Goal: Task Accomplishment & Management: Manage account settings

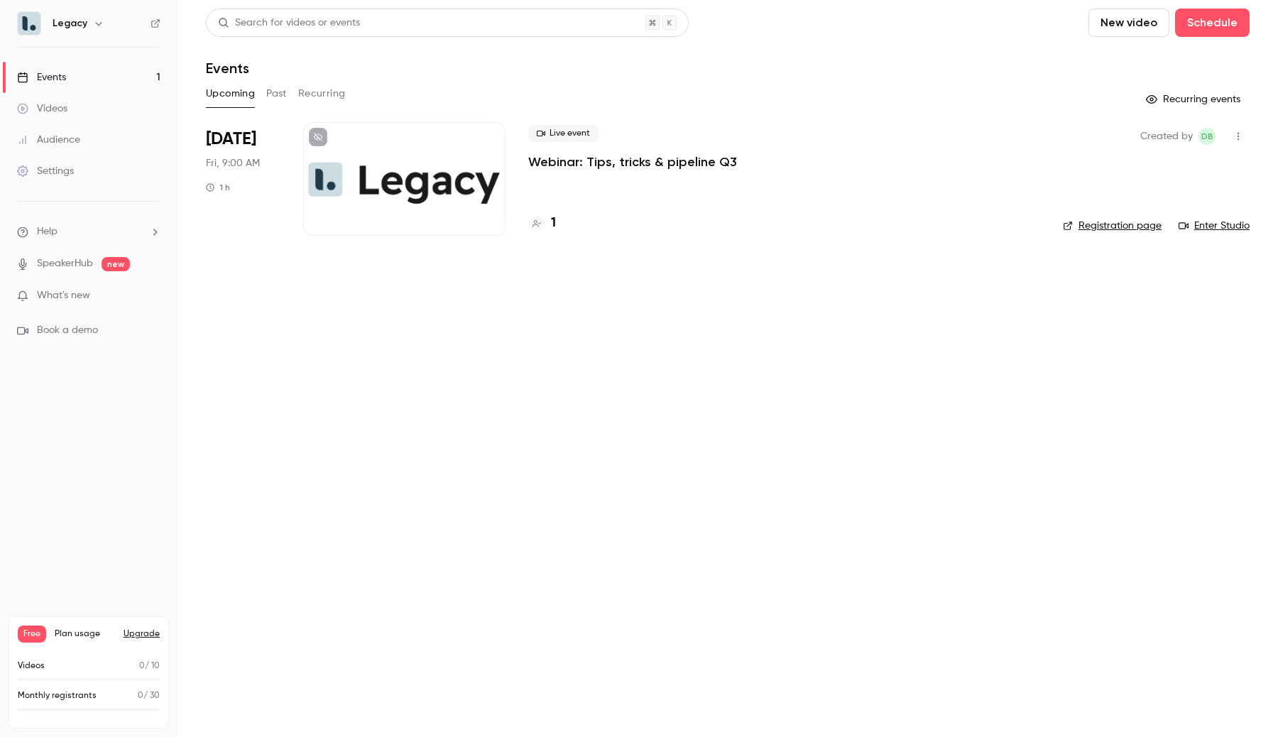
click at [116, 173] on link "Settings" at bounding box center [88, 170] width 177 height 31
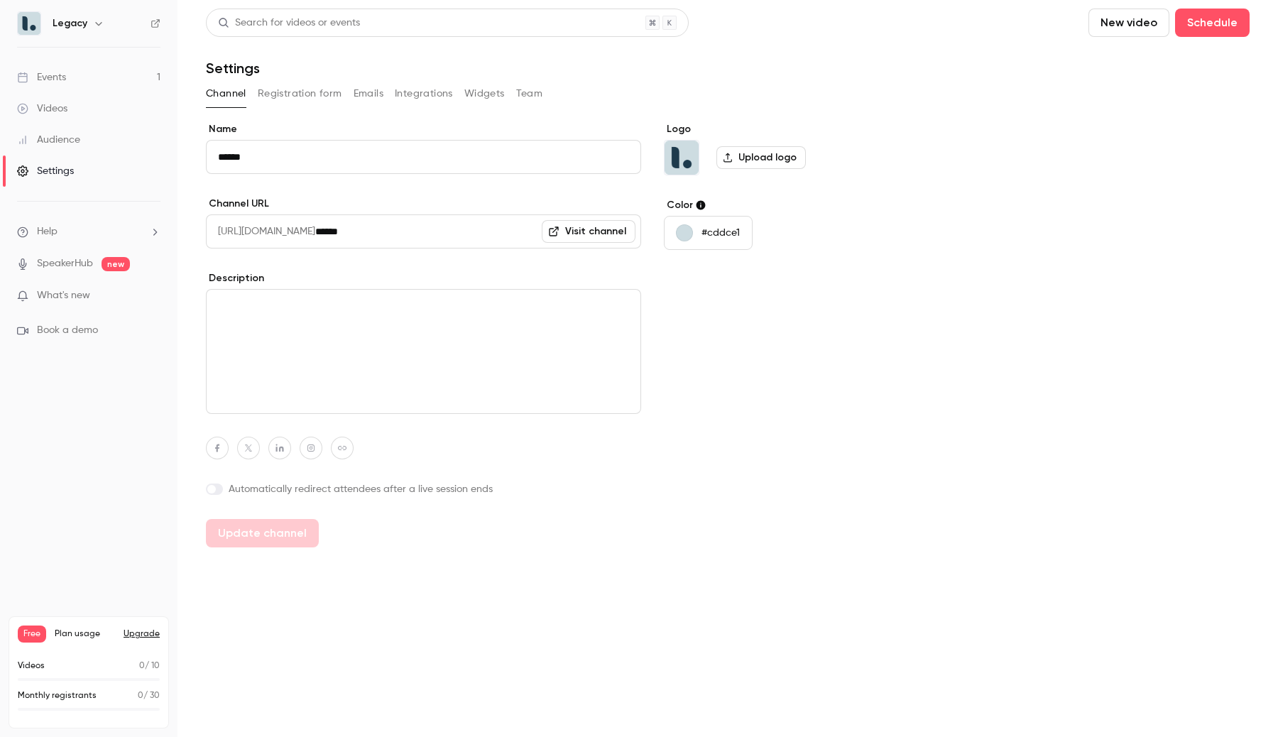
click at [537, 80] on div "Search for videos or events New video Schedule Settings Channel Registration fo…" at bounding box center [727, 278] width 1043 height 539
click at [532, 88] on button "Team" at bounding box center [529, 93] width 27 height 23
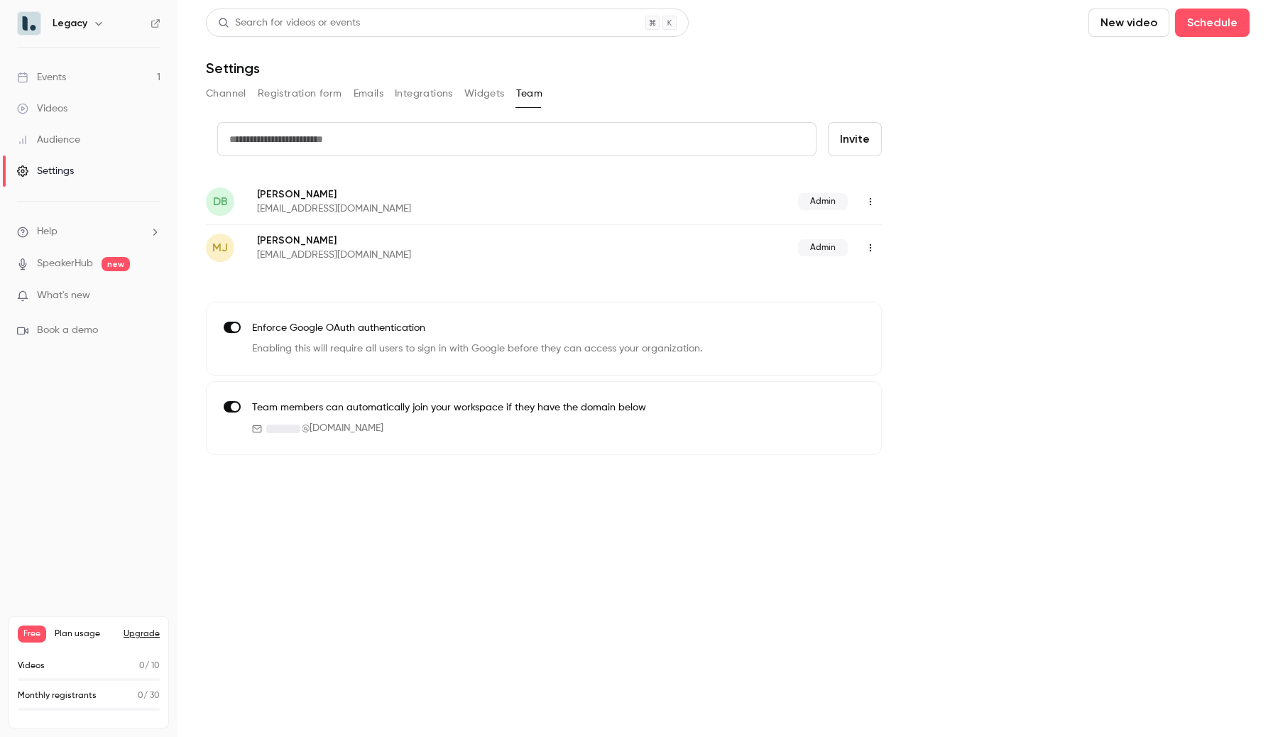
click at [89, 65] on link "Events 1" at bounding box center [88, 77] width 177 height 31
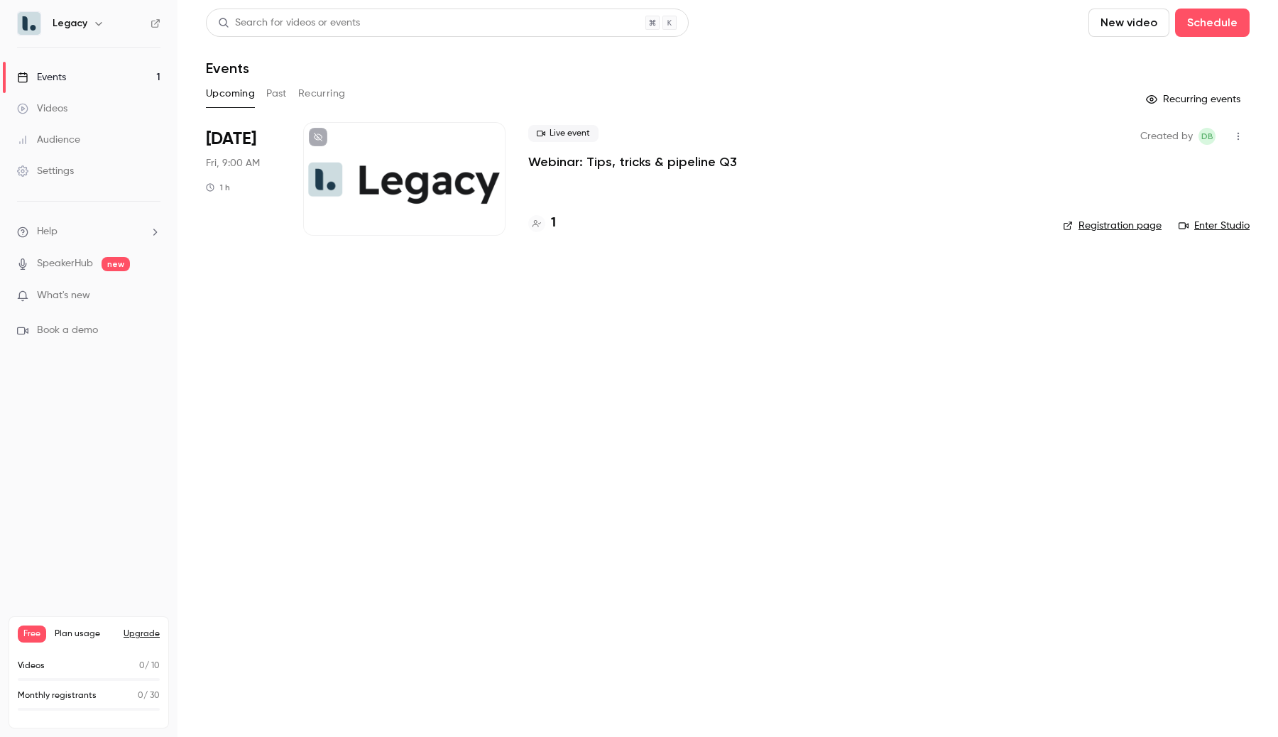
click at [372, 192] on div at bounding box center [404, 179] width 202 height 114
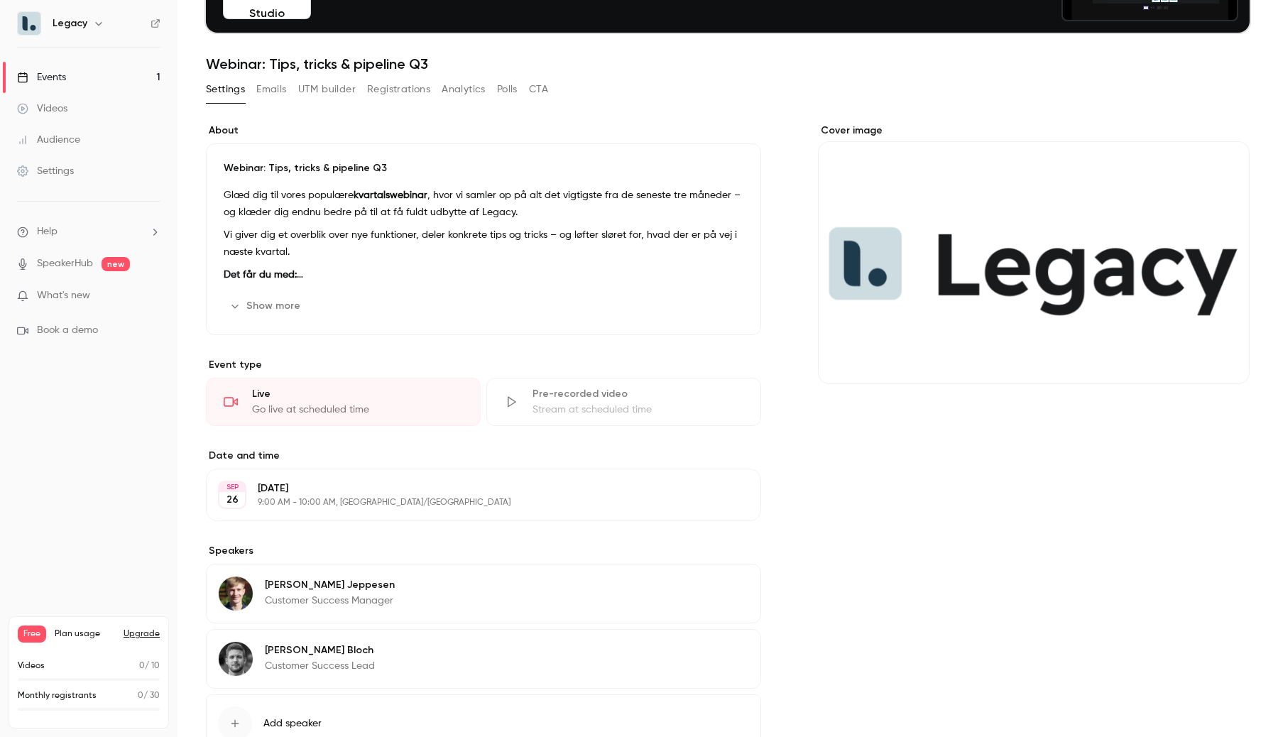
scroll to position [258, 0]
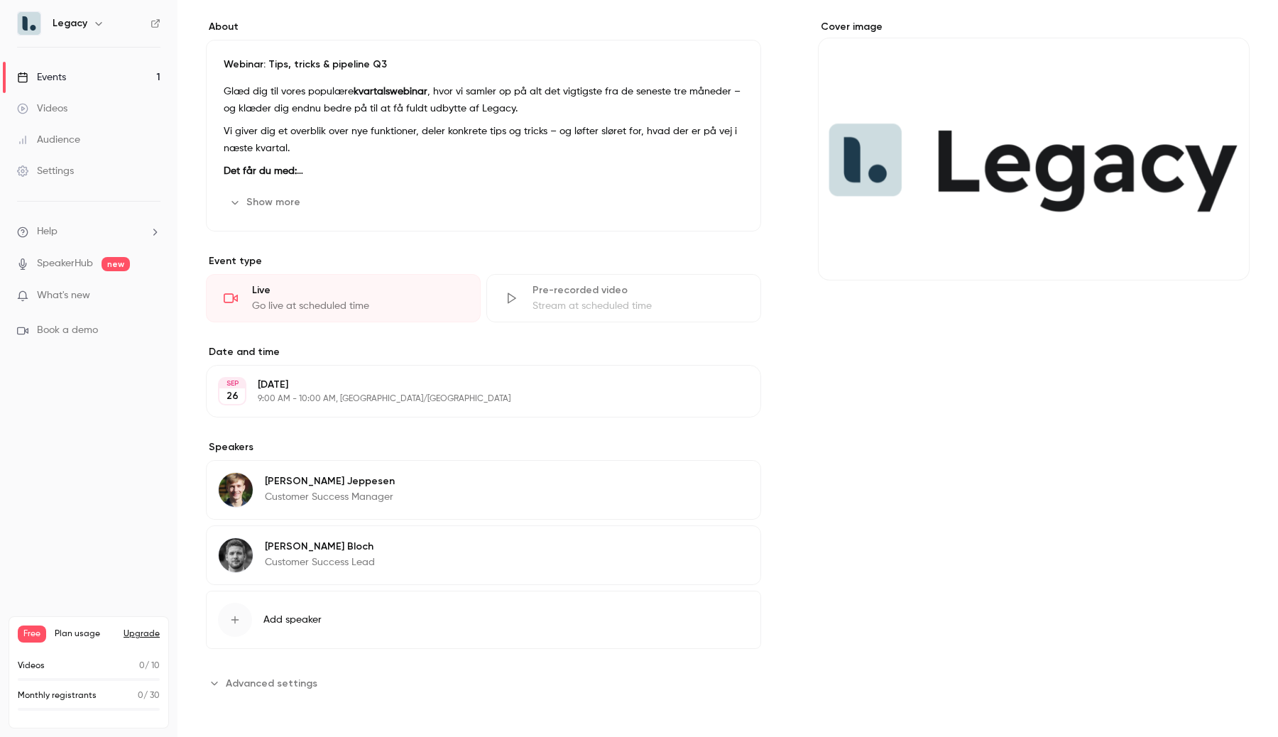
click at [89, 69] on link "Events 1" at bounding box center [88, 77] width 177 height 31
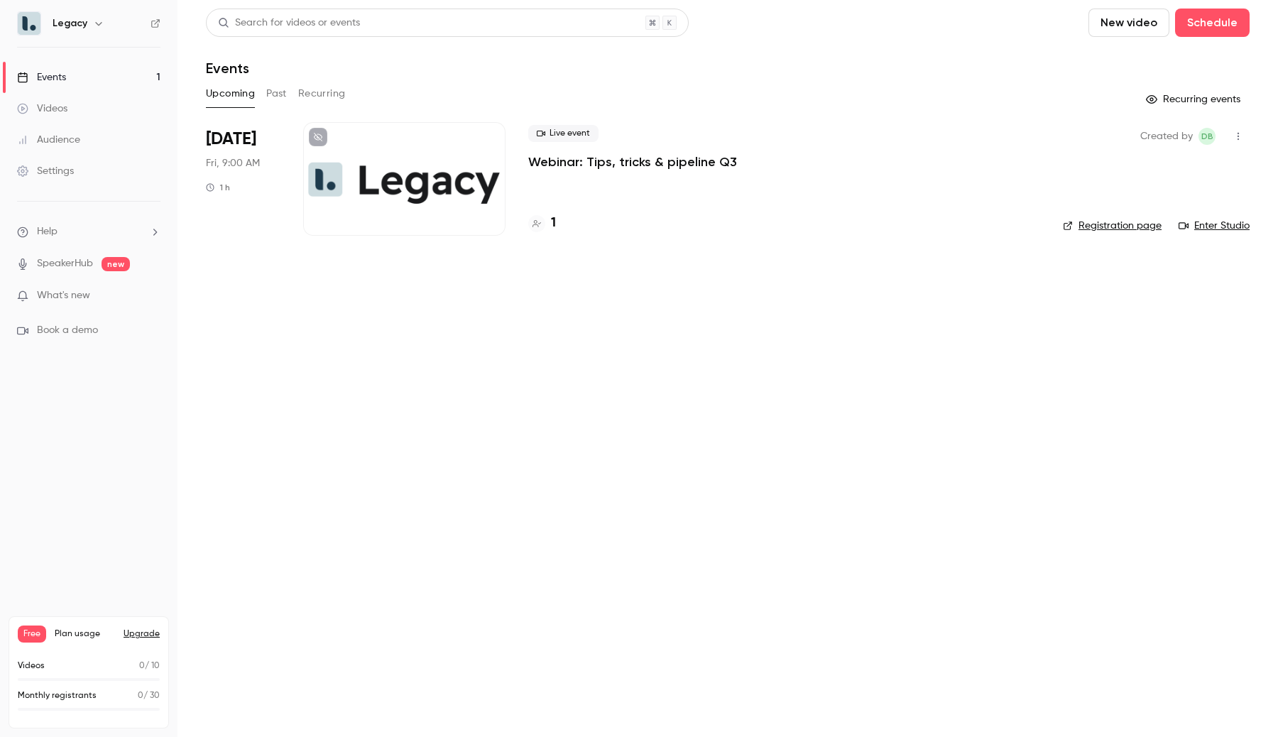
click at [143, 70] on link "Events 1" at bounding box center [88, 77] width 177 height 31
click at [145, 70] on link "Events 1" at bounding box center [88, 77] width 177 height 31
click at [137, 173] on link "Settings" at bounding box center [88, 170] width 177 height 31
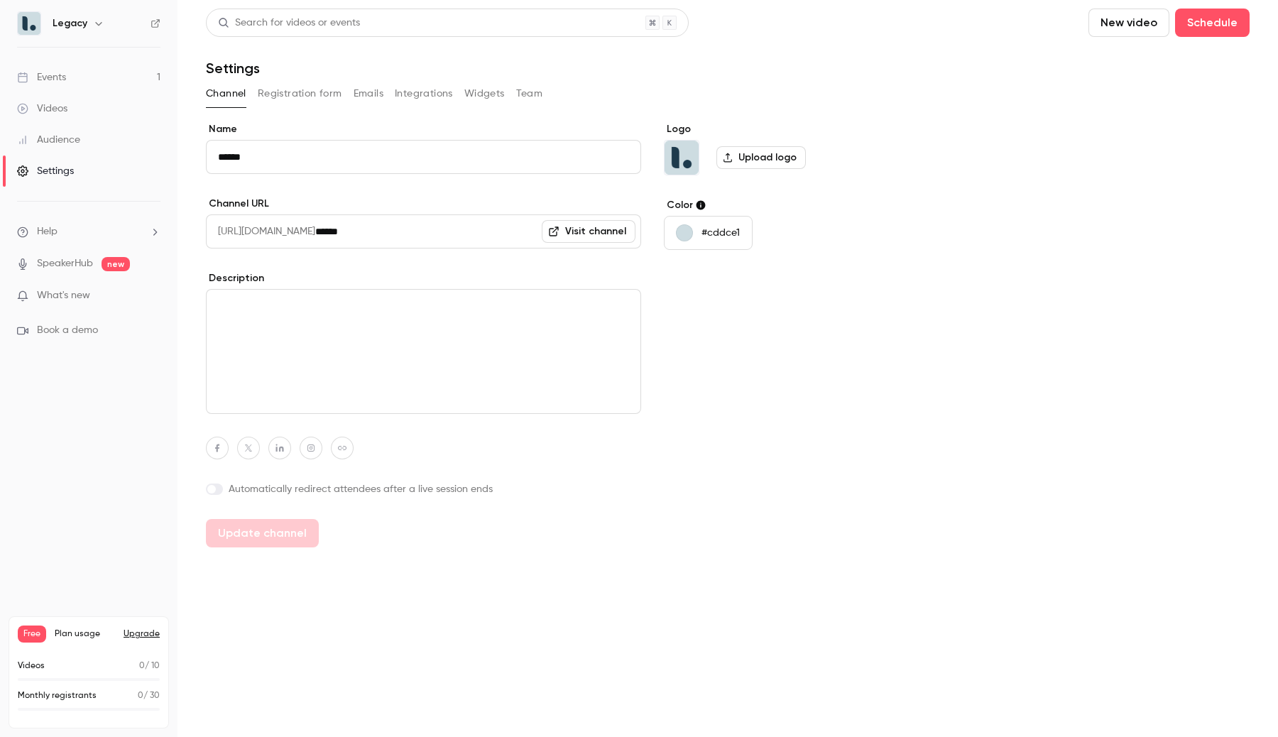
click at [531, 99] on button "Team" at bounding box center [529, 93] width 27 height 23
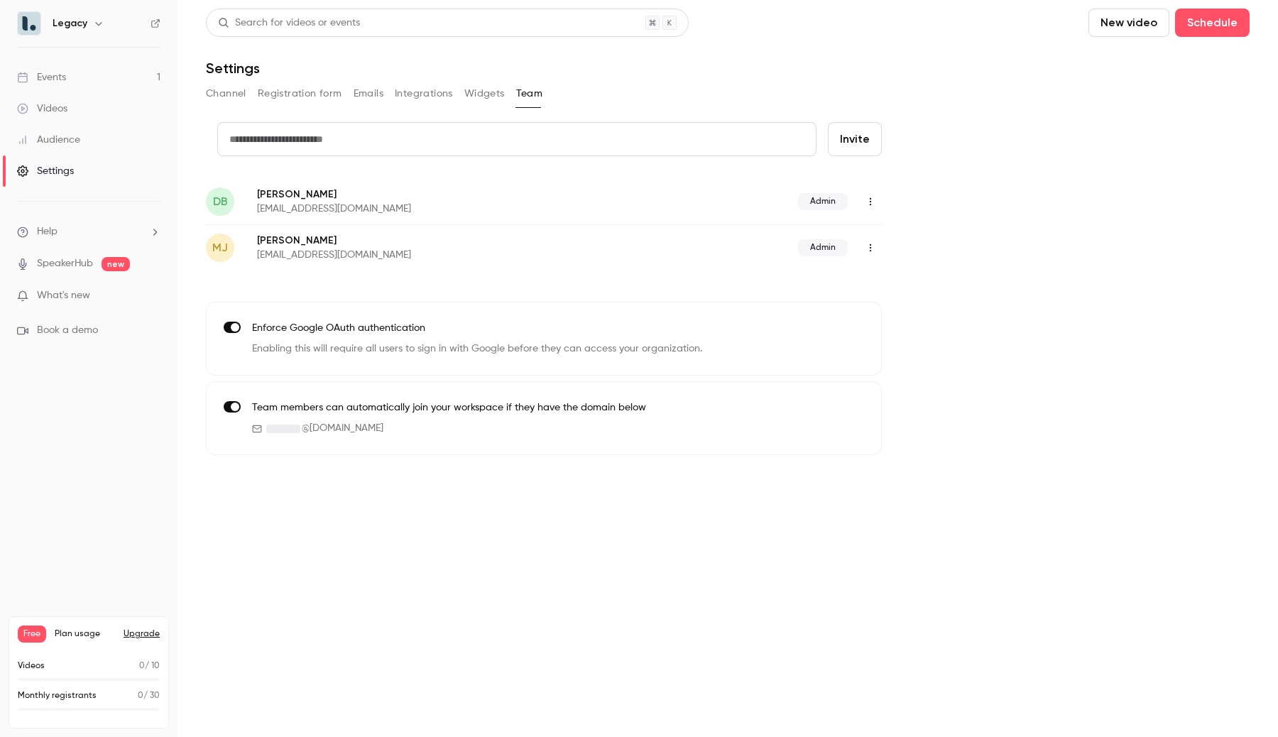
click at [137, 84] on link "Events 1" at bounding box center [88, 77] width 177 height 31
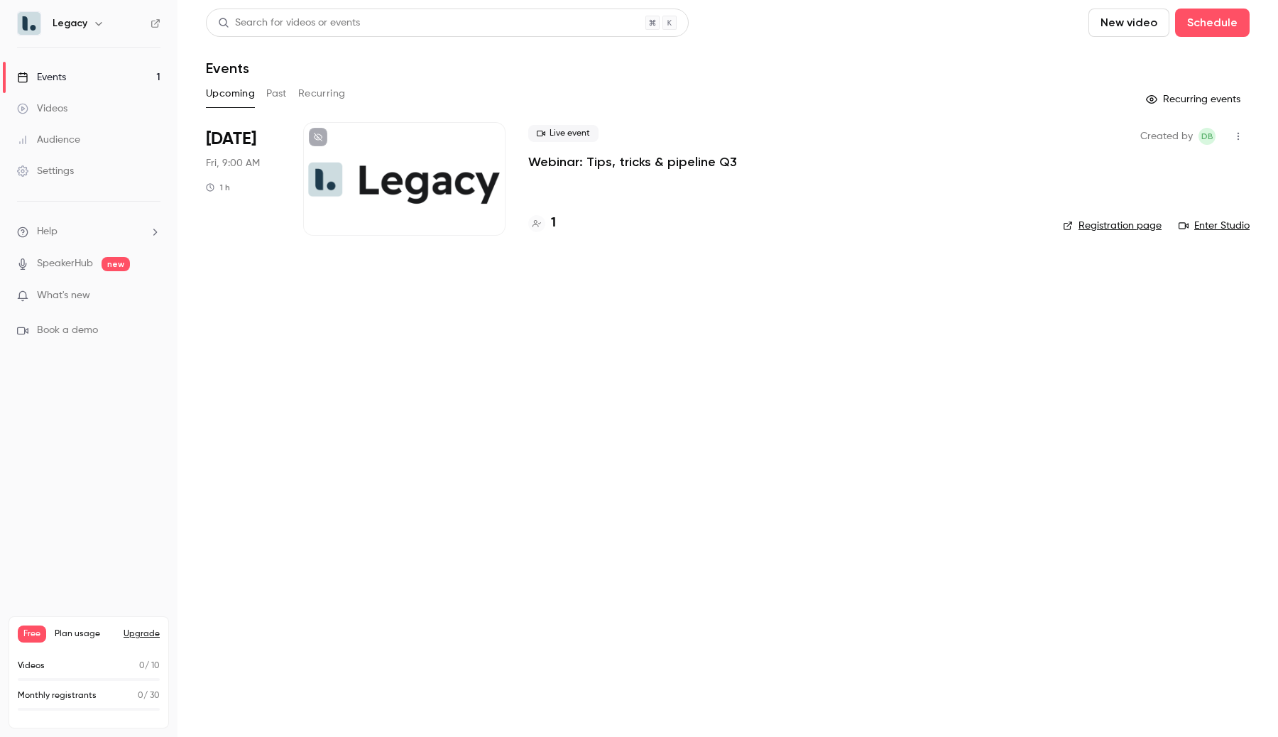
click at [146, 103] on link "Videos" at bounding box center [88, 108] width 177 height 31
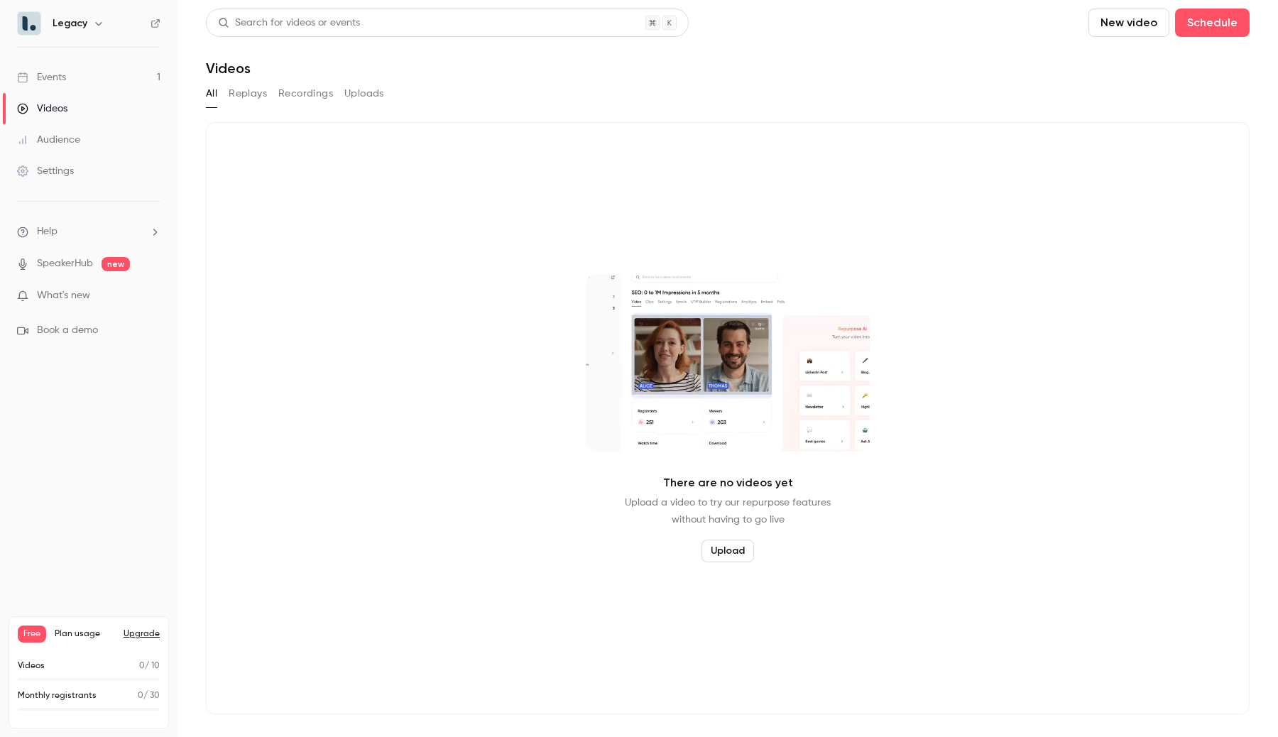
click at [62, 162] on link "Settings" at bounding box center [88, 170] width 177 height 31
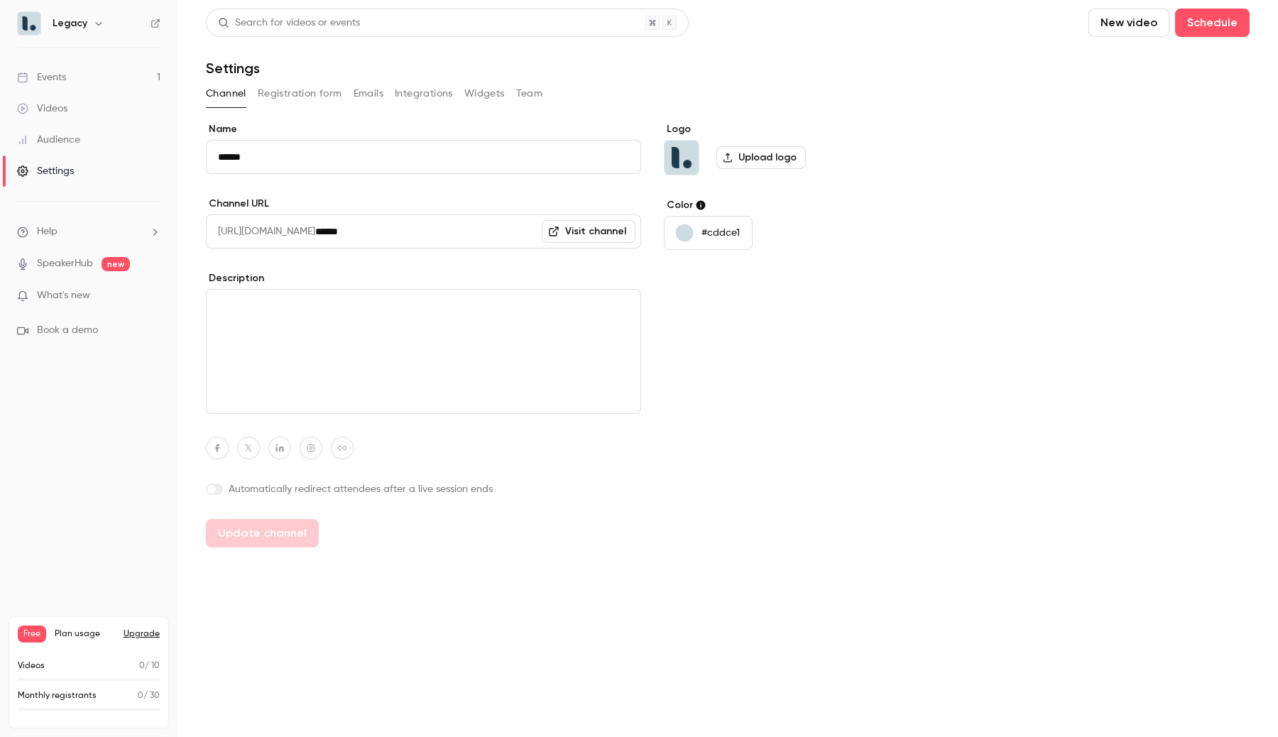
click at [530, 98] on button "Team" at bounding box center [529, 93] width 27 height 23
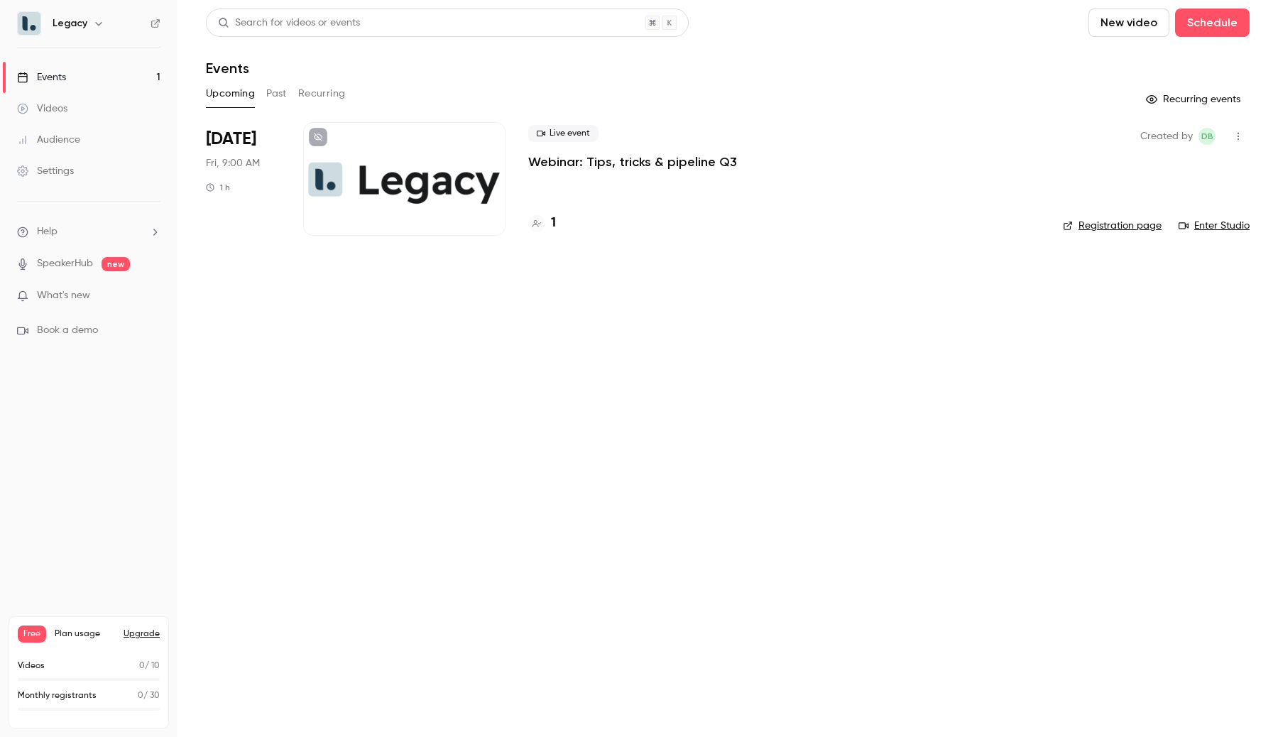
click at [332, 97] on button "Recurring" at bounding box center [322, 93] width 48 height 23
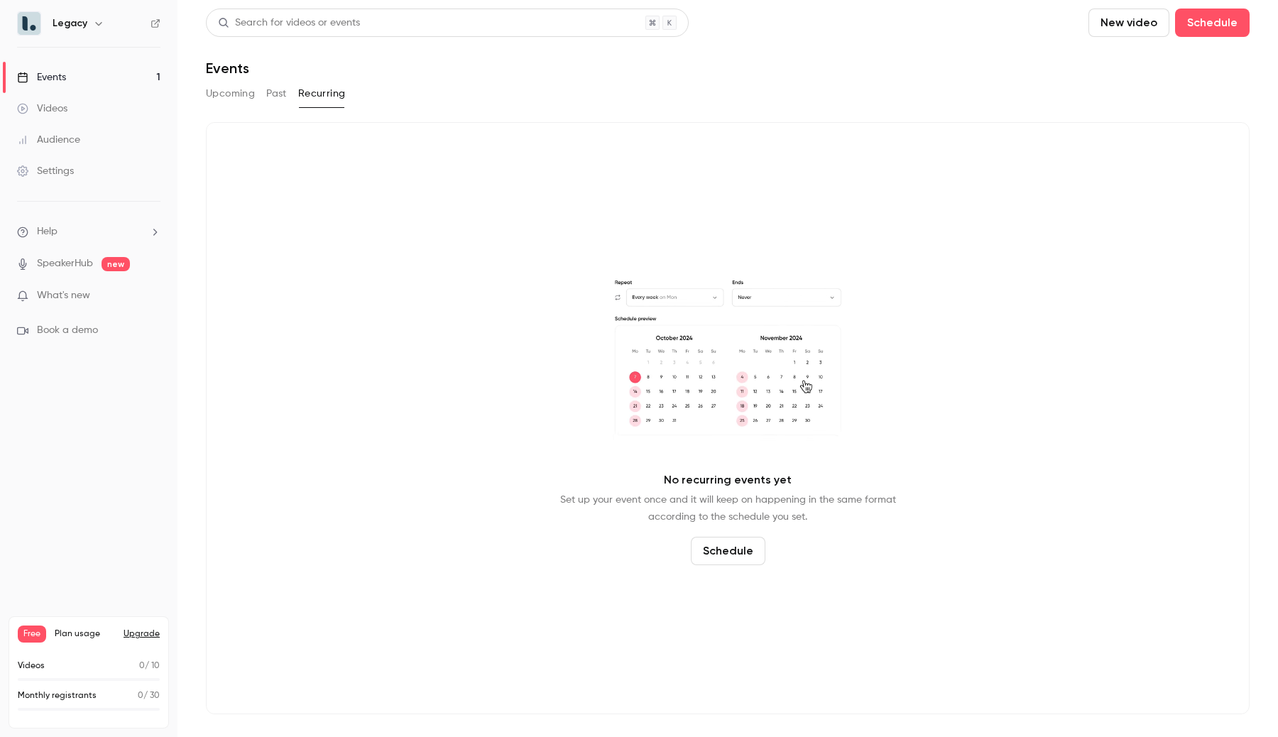
click at [234, 97] on button "Upcoming" at bounding box center [230, 93] width 49 height 23
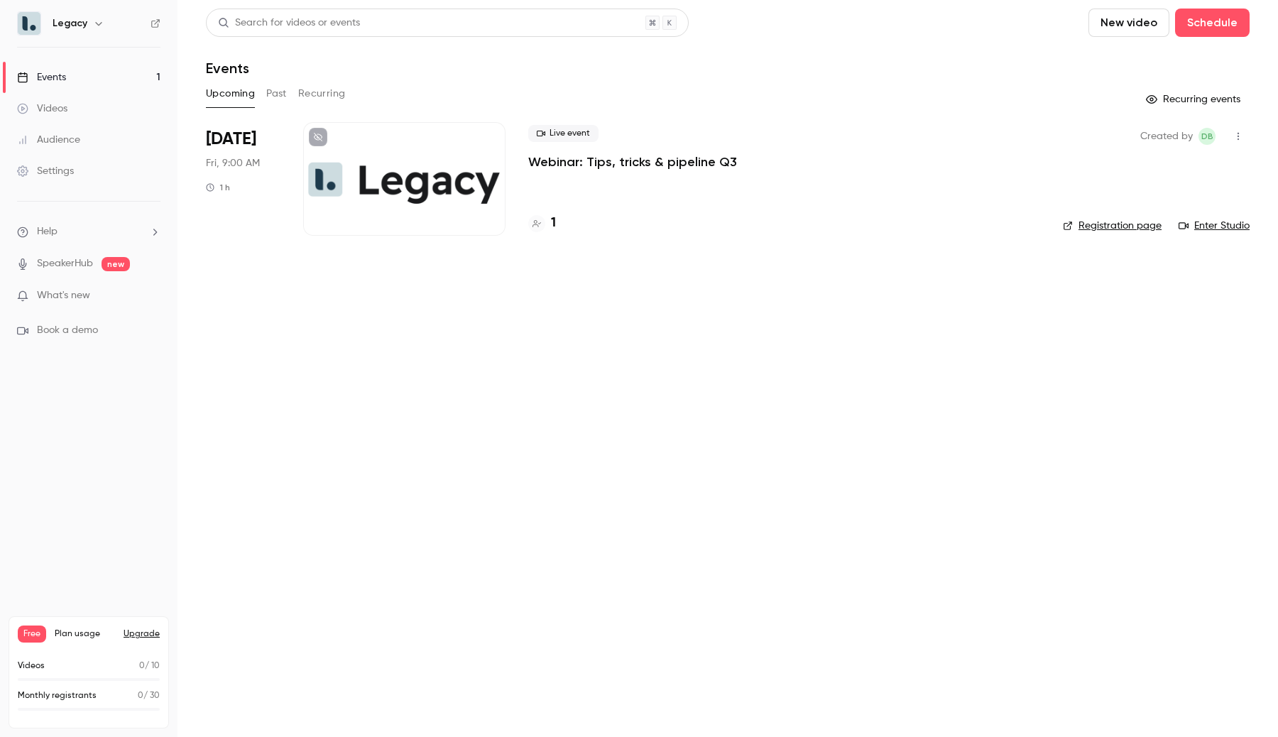
click at [92, 174] on link "Settings" at bounding box center [88, 170] width 177 height 31
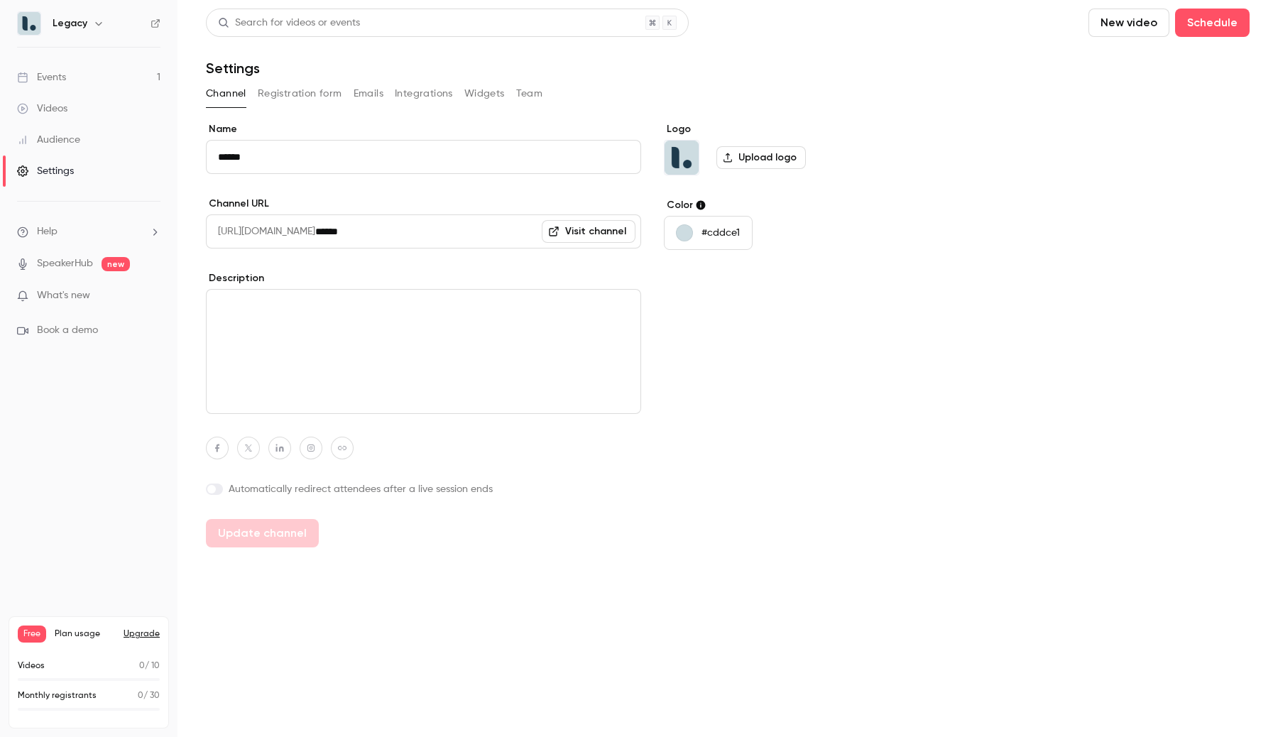
click at [531, 97] on button "Team" at bounding box center [529, 93] width 27 height 23
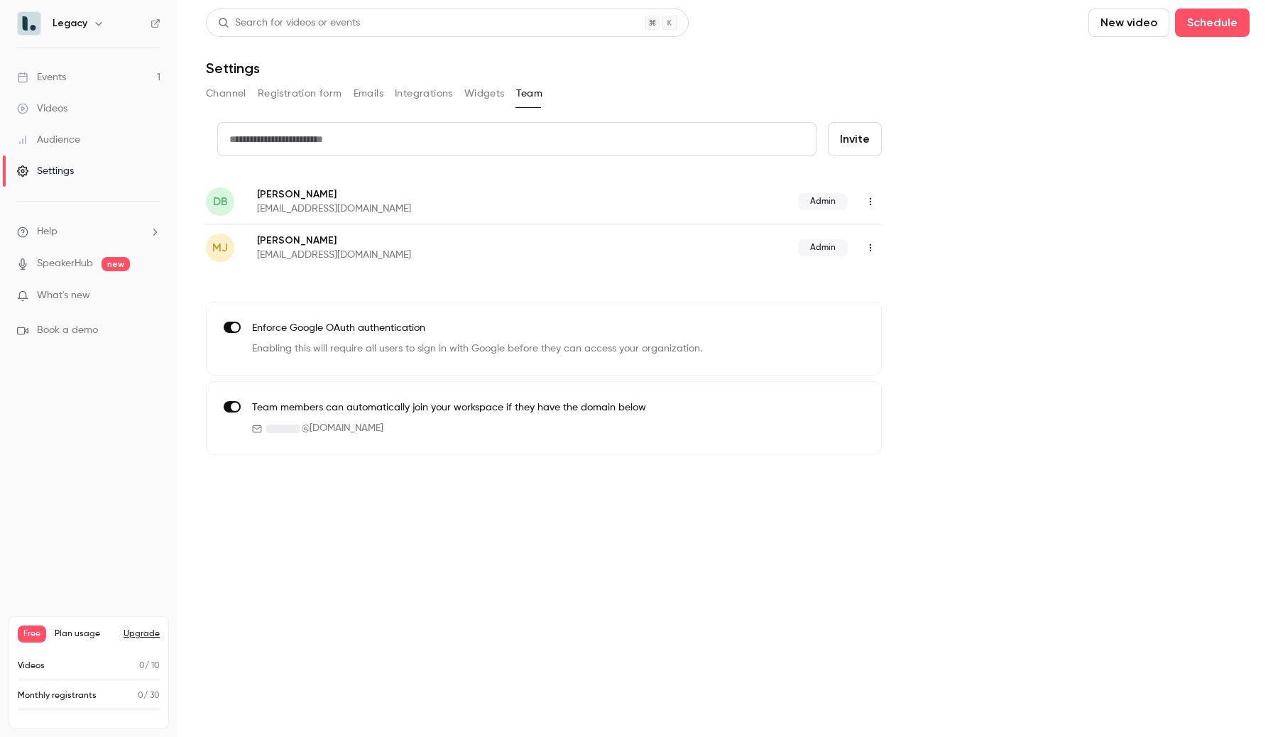
click at [464, 159] on form "credit card Invite" at bounding box center [544, 150] width 676 height 57
click at [466, 143] on input "text" at bounding box center [516, 139] width 599 height 34
paste input "**********"
type input "**********"
click at [851, 136] on button "Invite" at bounding box center [855, 139] width 54 height 34
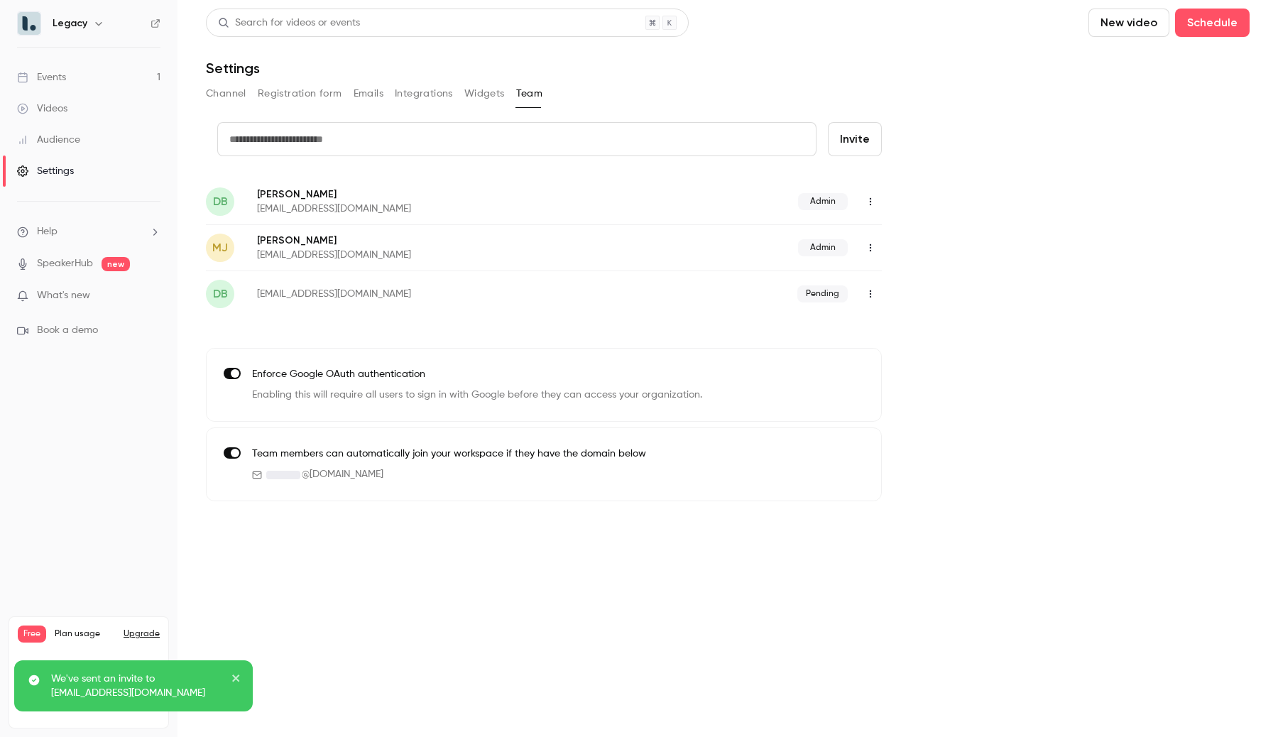
click at [234, 372] on span at bounding box center [235, 373] width 9 height 9
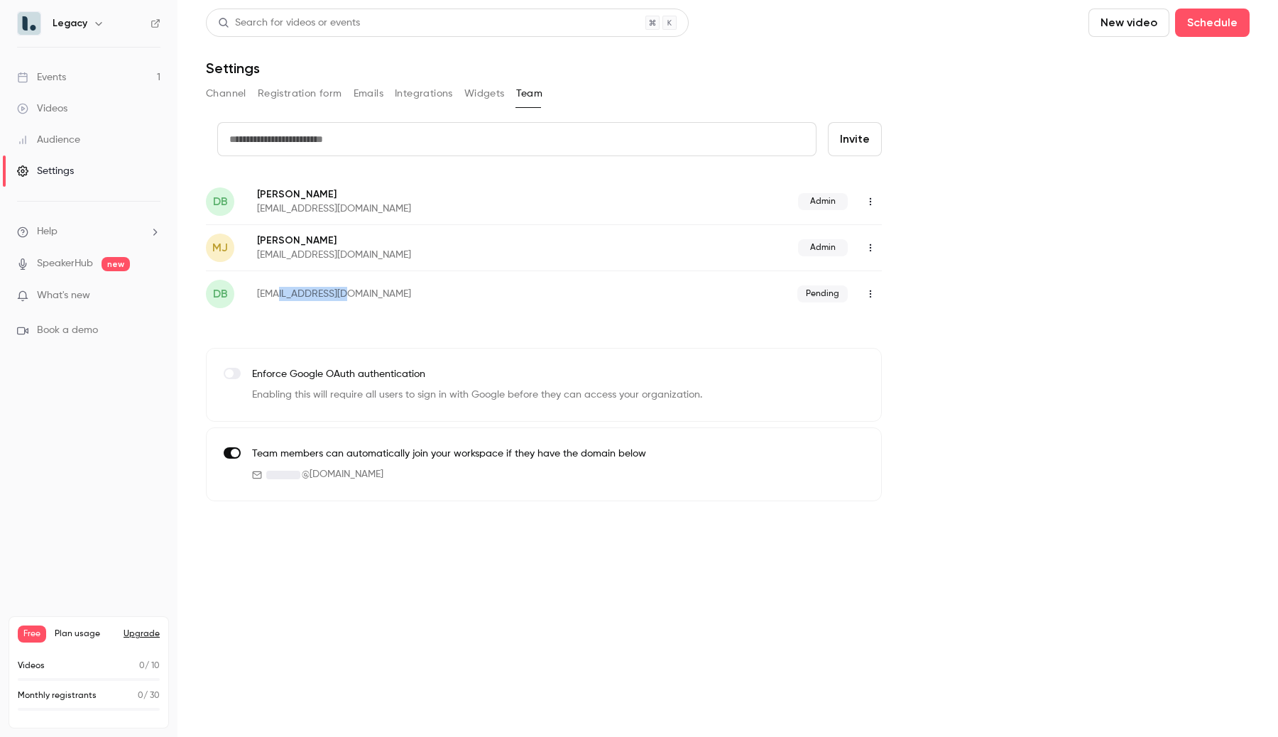
drag, startPoint x: 363, startPoint y: 294, endPoint x: 276, endPoint y: 295, distance: 87.3
click at [276, 295] on p "[EMAIL_ADDRESS][DOMAIN_NAME]" at bounding box center [430, 294] width 347 height 14
copy p "[DOMAIN_NAME]"
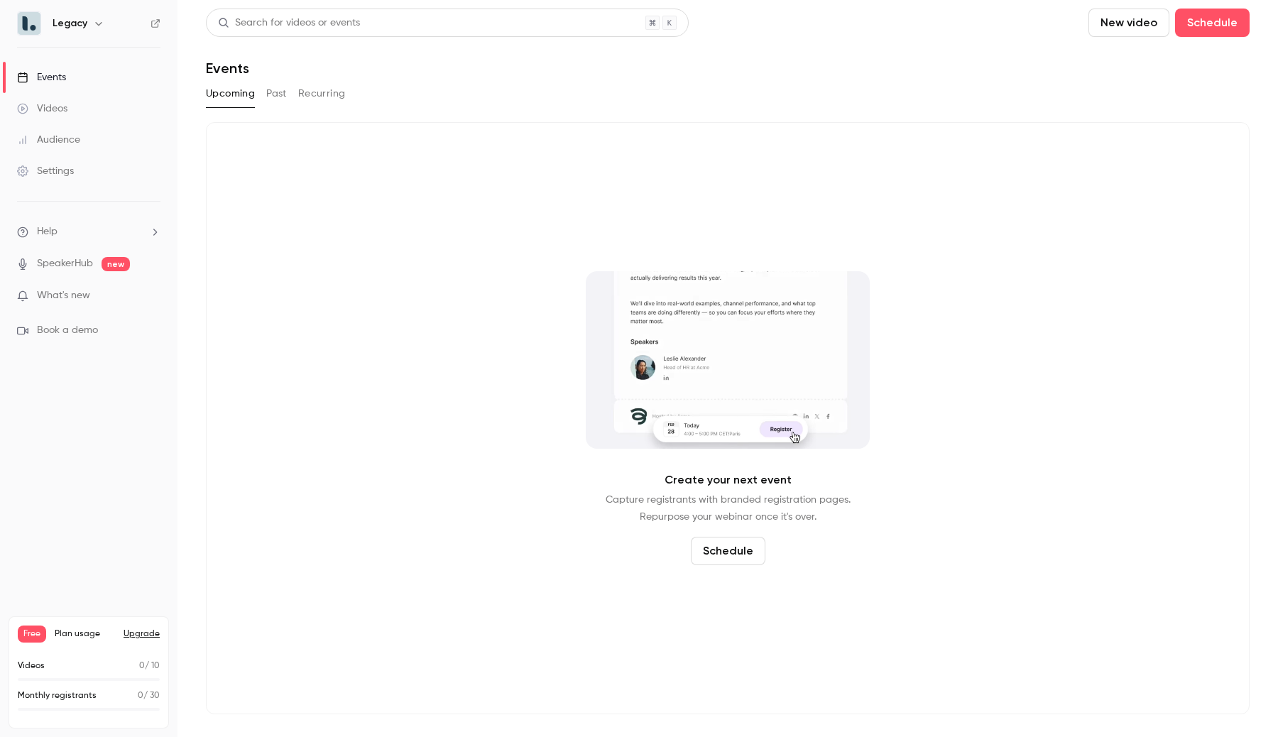
click at [278, 97] on button "Past" at bounding box center [276, 93] width 21 height 23
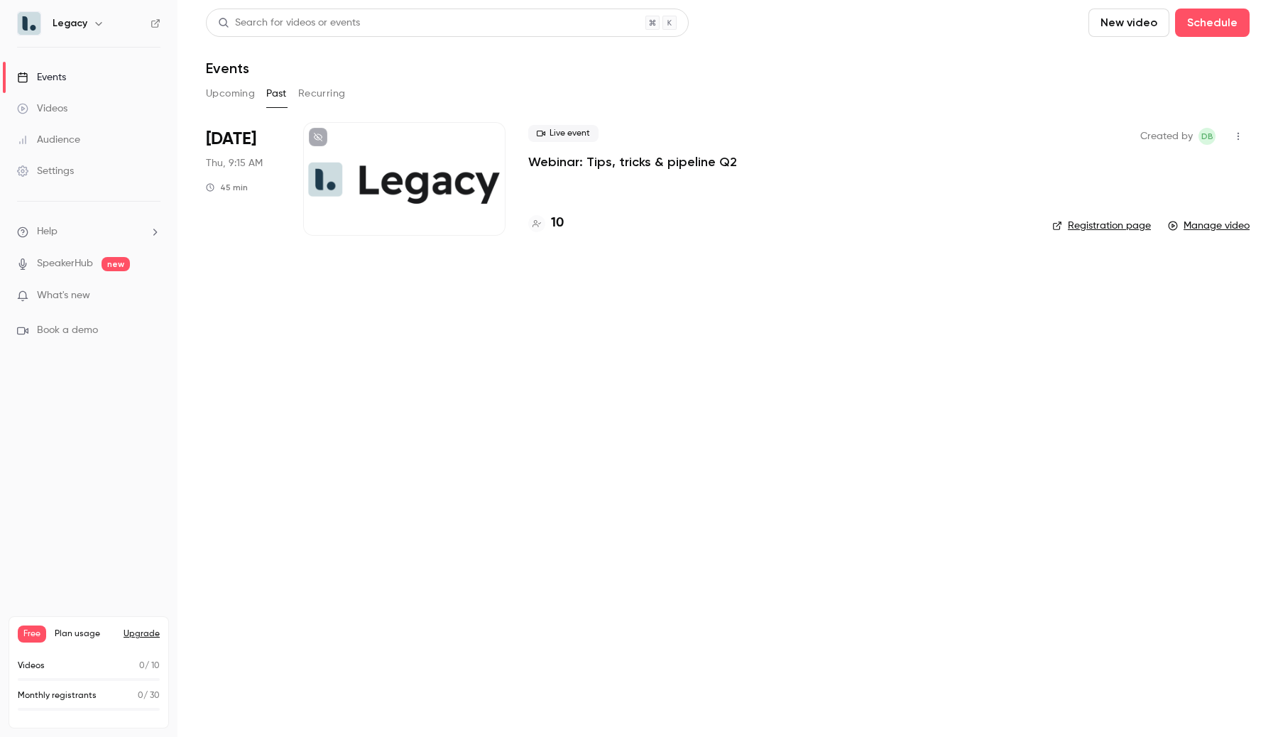
click at [386, 196] on div at bounding box center [404, 179] width 202 height 114
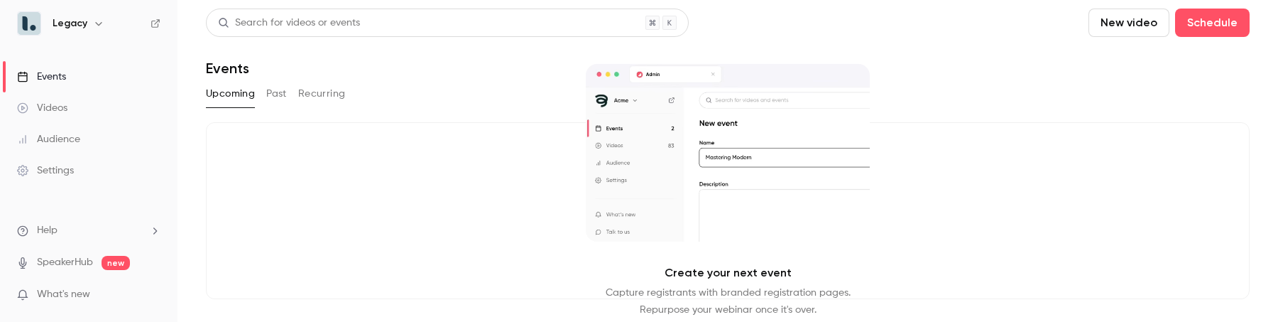
click at [273, 95] on button "Past" at bounding box center [276, 93] width 21 height 23
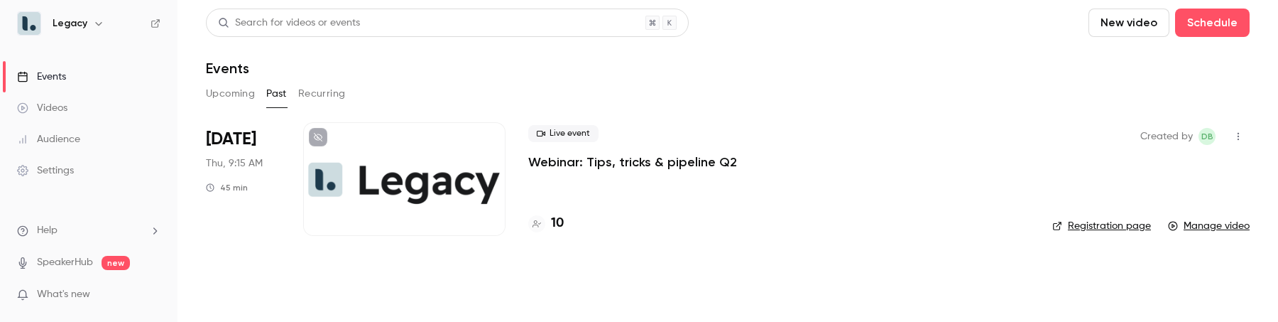
click at [420, 220] on div at bounding box center [404, 179] width 202 height 114
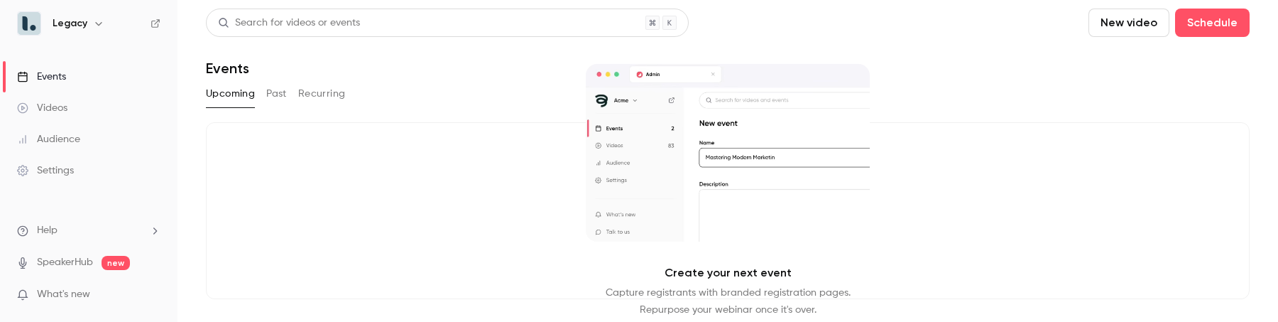
click at [280, 88] on button "Past" at bounding box center [276, 93] width 21 height 23
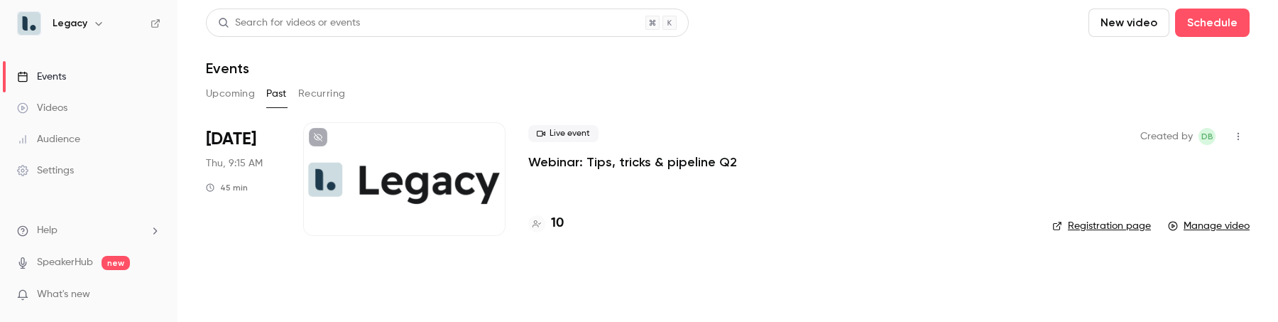
click at [435, 227] on div at bounding box center [404, 179] width 202 height 114
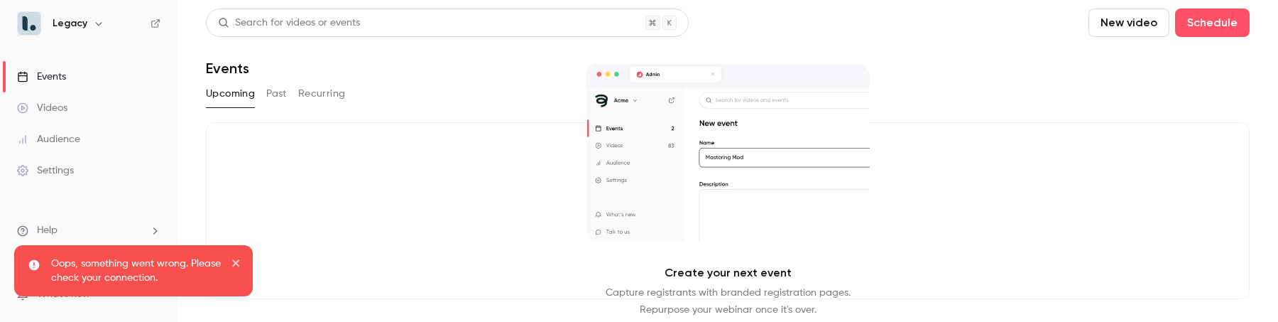
click at [278, 87] on button "Past" at bounding box center [276, 93] width 21 height 23
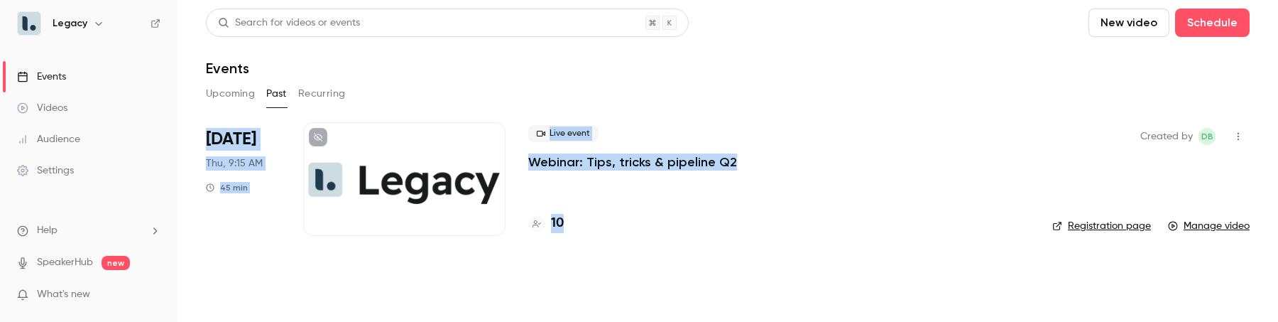
drag, startPoint x: 544, startPoint y: 104, endPoint x: 579, endPoint y: 271, distance: 170.4
click at [581, 270] on main "Search for videos or events New video Schedule Events Upcoming Past Recurring […" at bounding box center [727, 161] width 1100 height 322
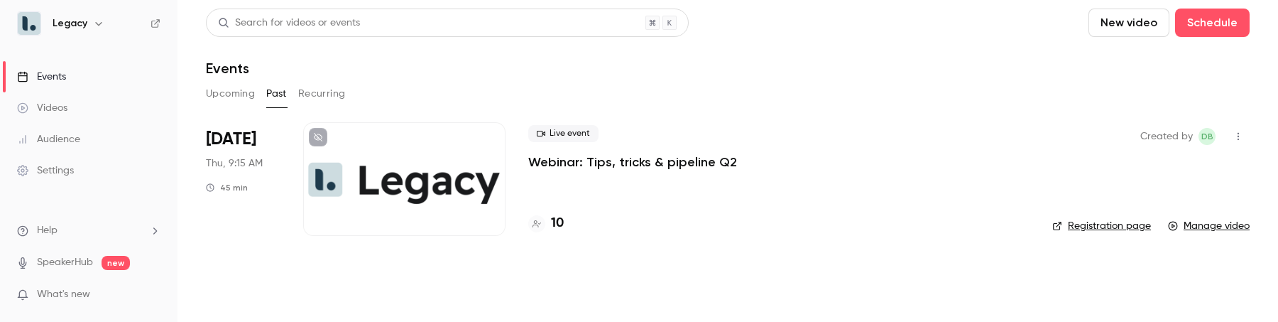
click at [579, 271] on main "Search for videos or events New video Schedule Events Upcoming Past Recurring […" at bounding box center [727, 161] width 1100 height 322
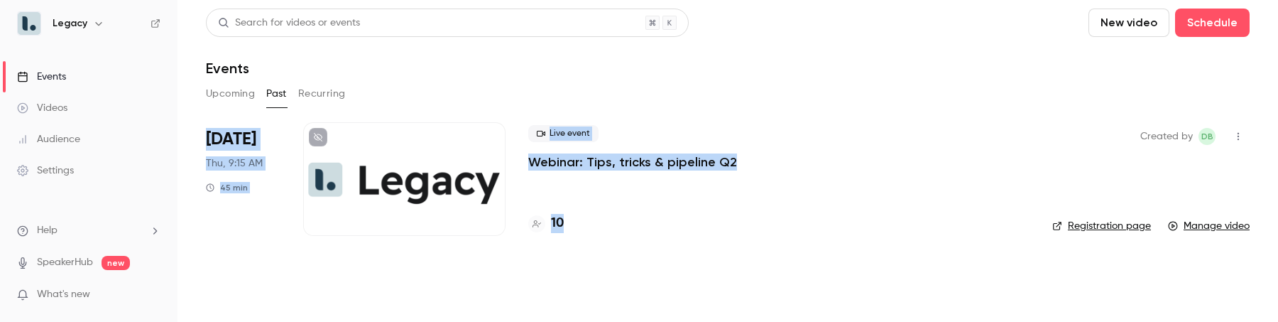
drag, startPoint x: 635, startPoint y: 251, endPoint x: 640, endPoint y: 64, distance: 187.5
click at [640, 64] on div "Search for videos or events New video Schedule Events Upcoming Past Recurring J…" at bounding box center [727, 131] width 1043 height 244
click at [640, 64] on div "Events" at bounding box center [727, 68] width 1043 height 17
drag, startPoint x: 640, startPoint y: 64, endPoint x: 637, endPoint y: 239, distance: 174.7
click at [637, 239] on div "Search for videos or events New video Schedule Events Upcoming Past Recurring J…" at bounding box center [727, 131] width 1043 height 244
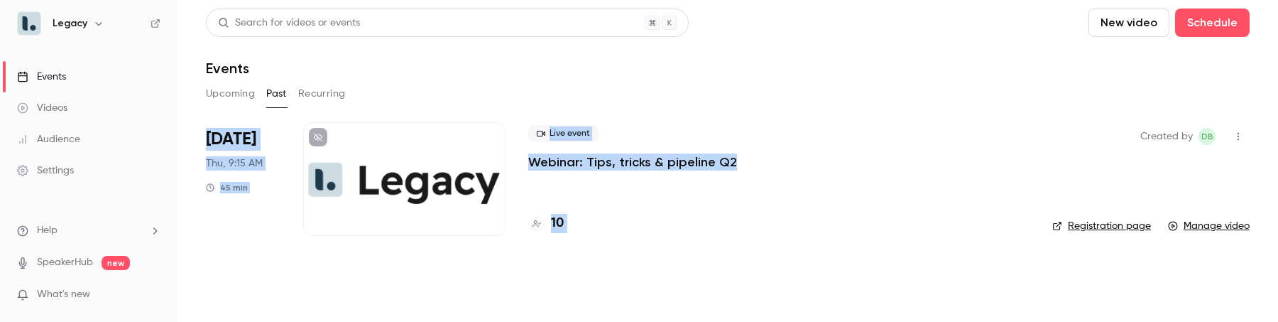
click at [637, 239] on li "Jun 12 Thu, 9:15 AM 45 min Live event Webinar: Tips, tricks & pipeline Q2 10 Cr…" at bounding box center [727, 187] width 1043 height 131
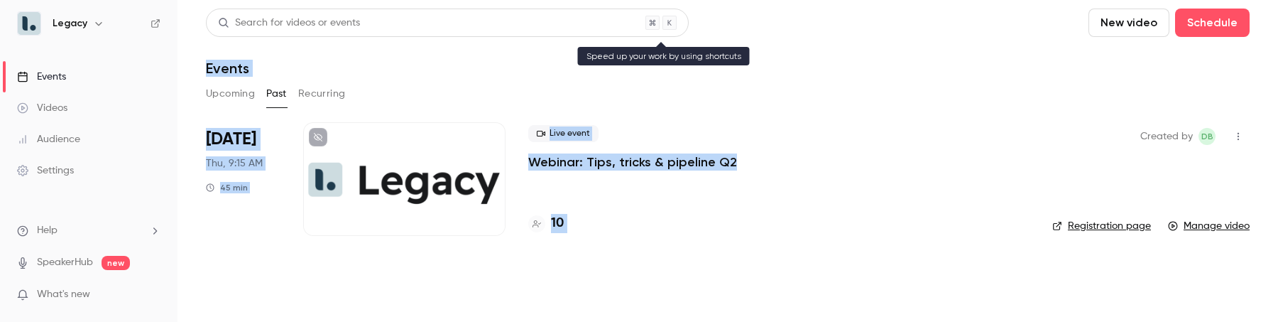
drag, startPoint x: 637, startPoint y: 239, endPoint x: 661, endPoint y: 24, distance: 215.7
click at [661, 24] on div "Search for videos or events New video Schedule Events Upcoming Past Recurring J…" at bounding box center [727, 131] width 1043 height 244
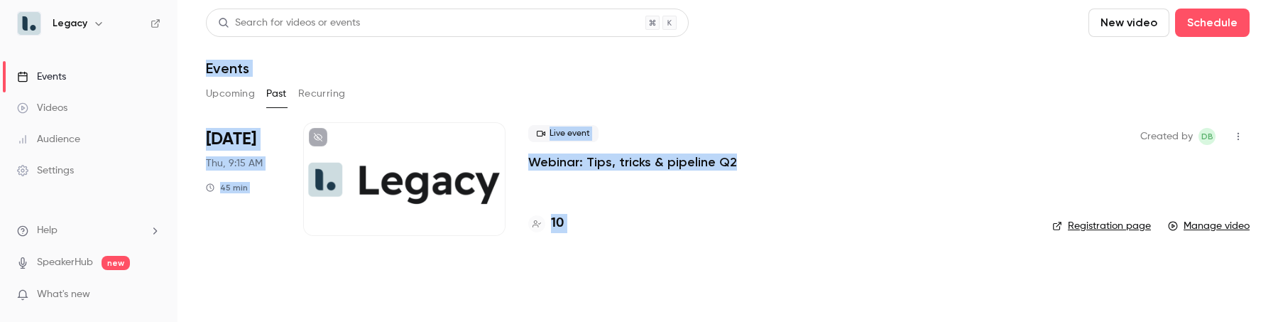
click at [652, 60] on div "Events" at bounding box center [727, 68] width 1043 height 17
drag, startPoint x: 675, startPoint y: 280, endPoint x: 673, endPoint y: 109, distance: 171.8
click at [673, 109] on main "Search for videos or events New video Schedule Events Upcoming Past Recurring J…" at bounding box center [727, 161] width 1100 height 322
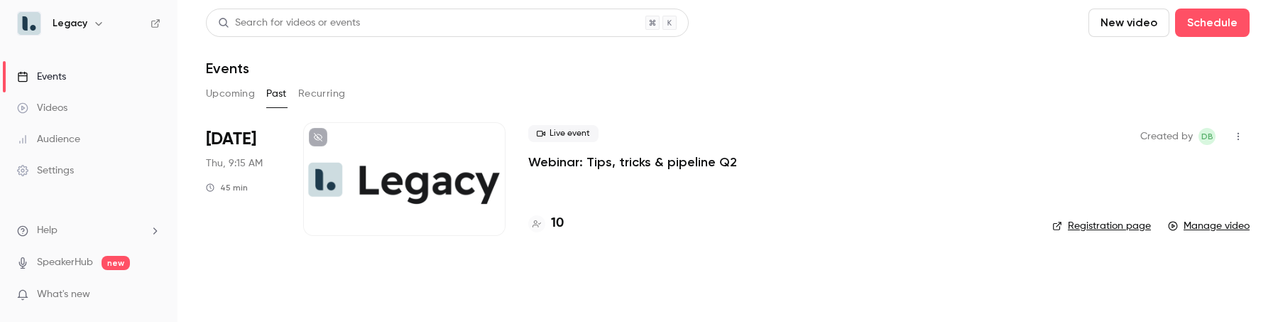
click at [673, 109] on div "Upcoming Past Recurring" at bounding box center [727, 96] width 1043 height 28
click at [231, 99] on button "Upcoming" at bounding box center [230, 93] width 49 height 23
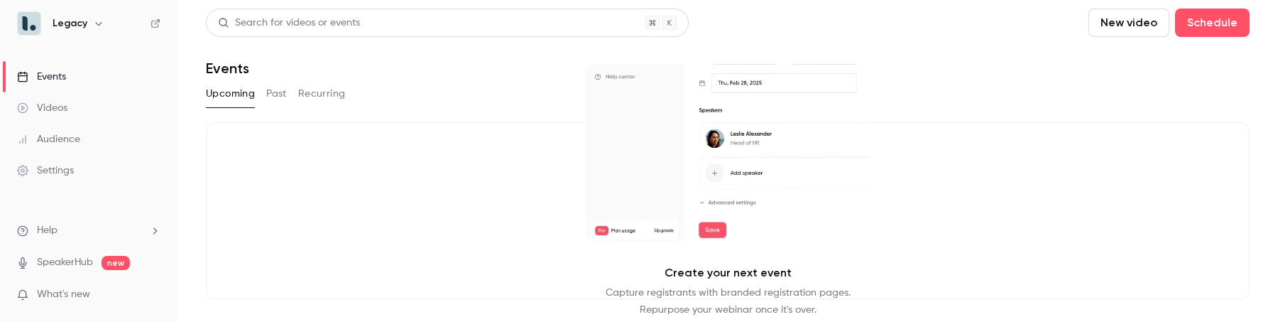
click at [283, 94] on button "Past" at bounding box center [276, 93] width 21 height 23
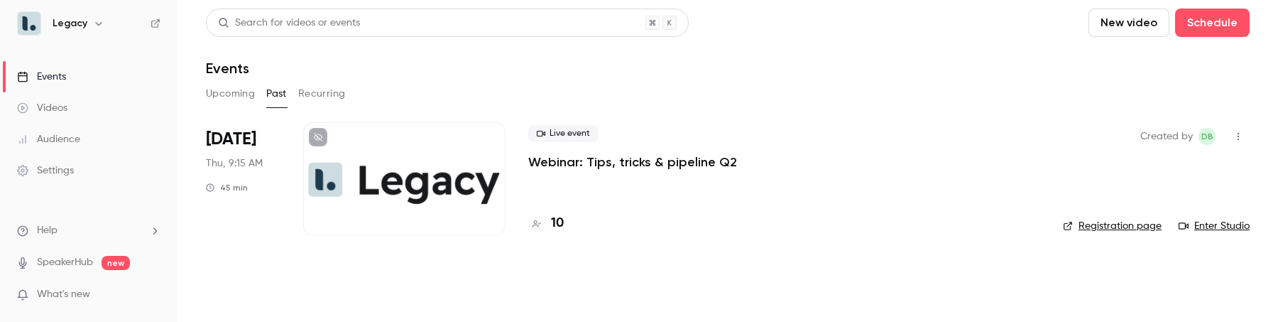
click at [353, 194] on div at bounding box center [404, 179] width 202 height 114
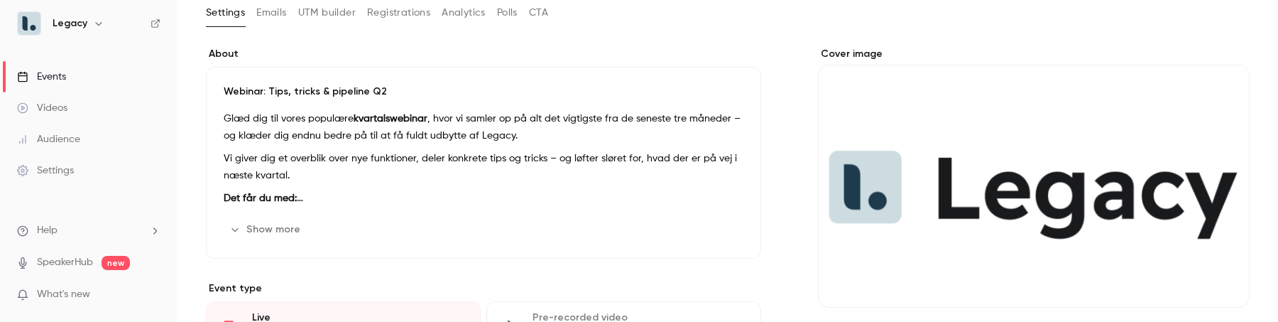
scroll to position [4, 0]
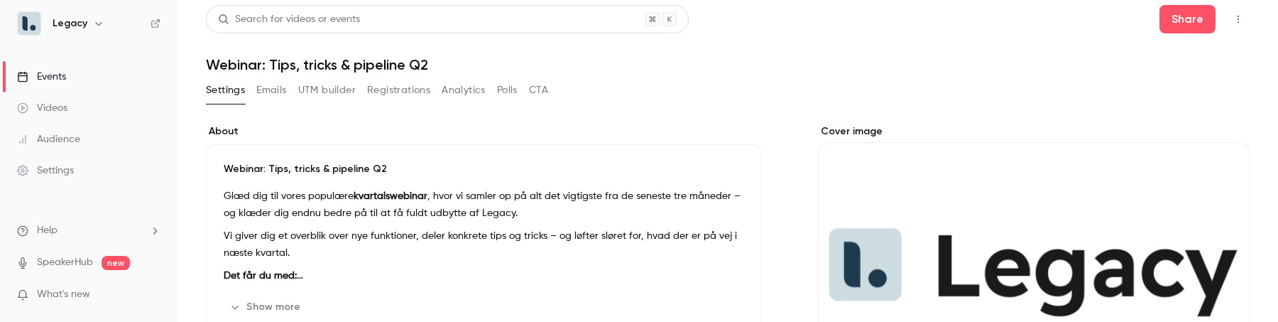
click at [283, 89] on button "Emails" at bounding box center [271, 90] width 30 height 23
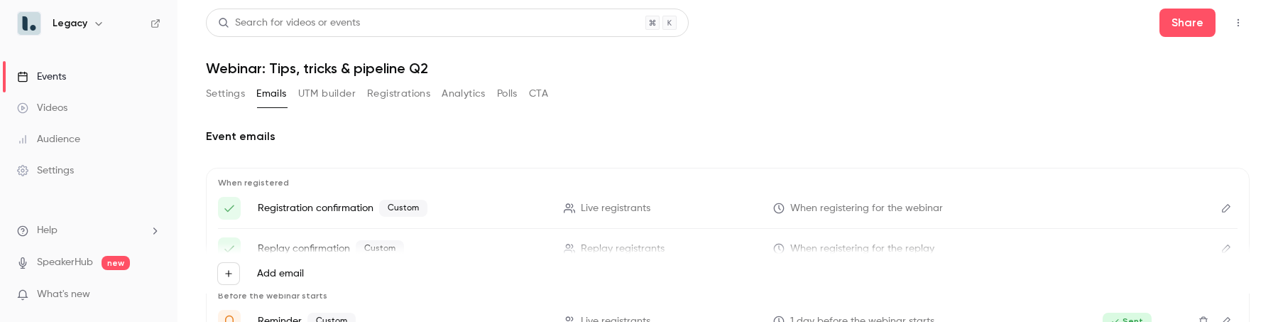
click at [377, 91] on button "Registrations" at bounding box center [398, 93] width 63 height 23
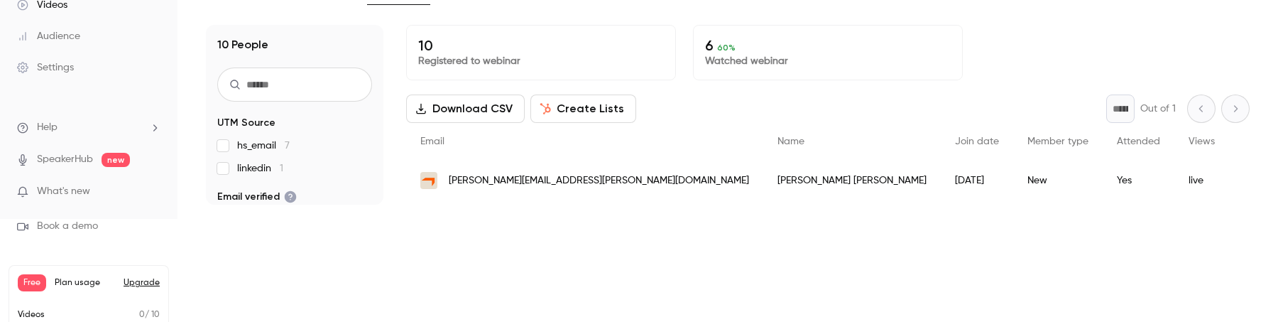
scroll to position [167, 0]
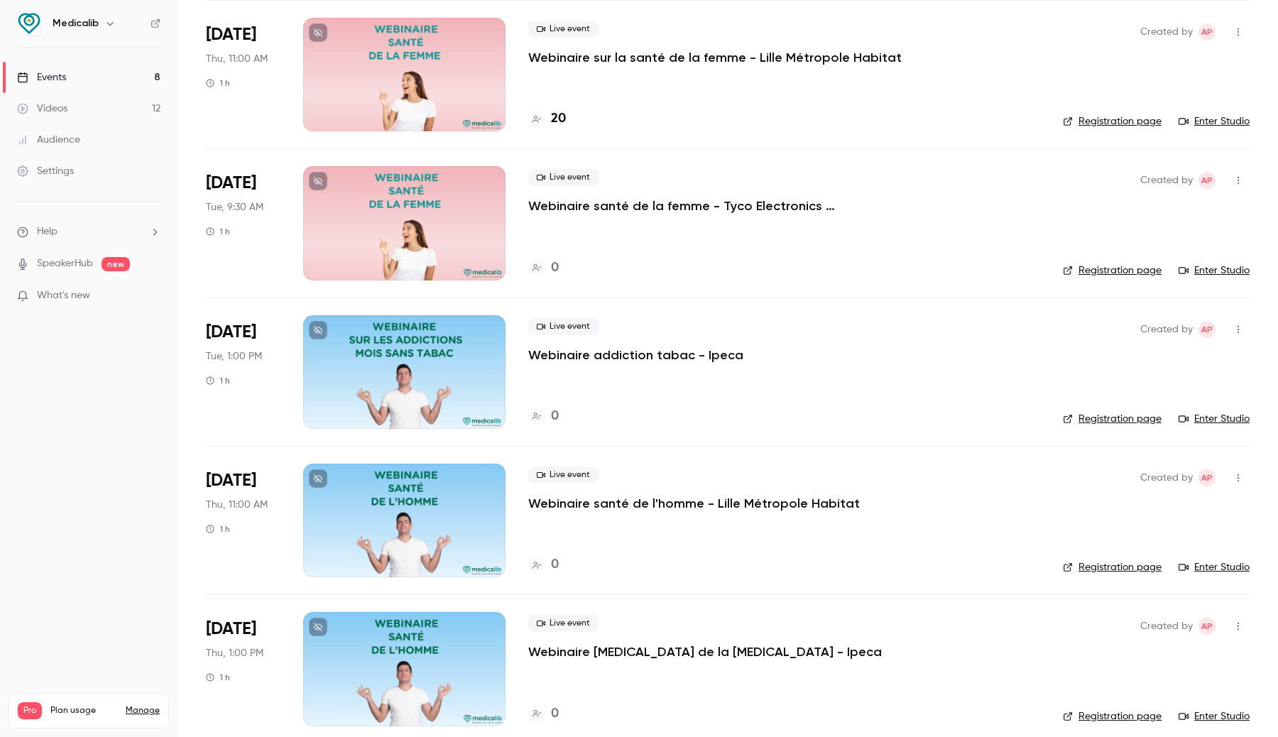
scroll to position [552, 0]
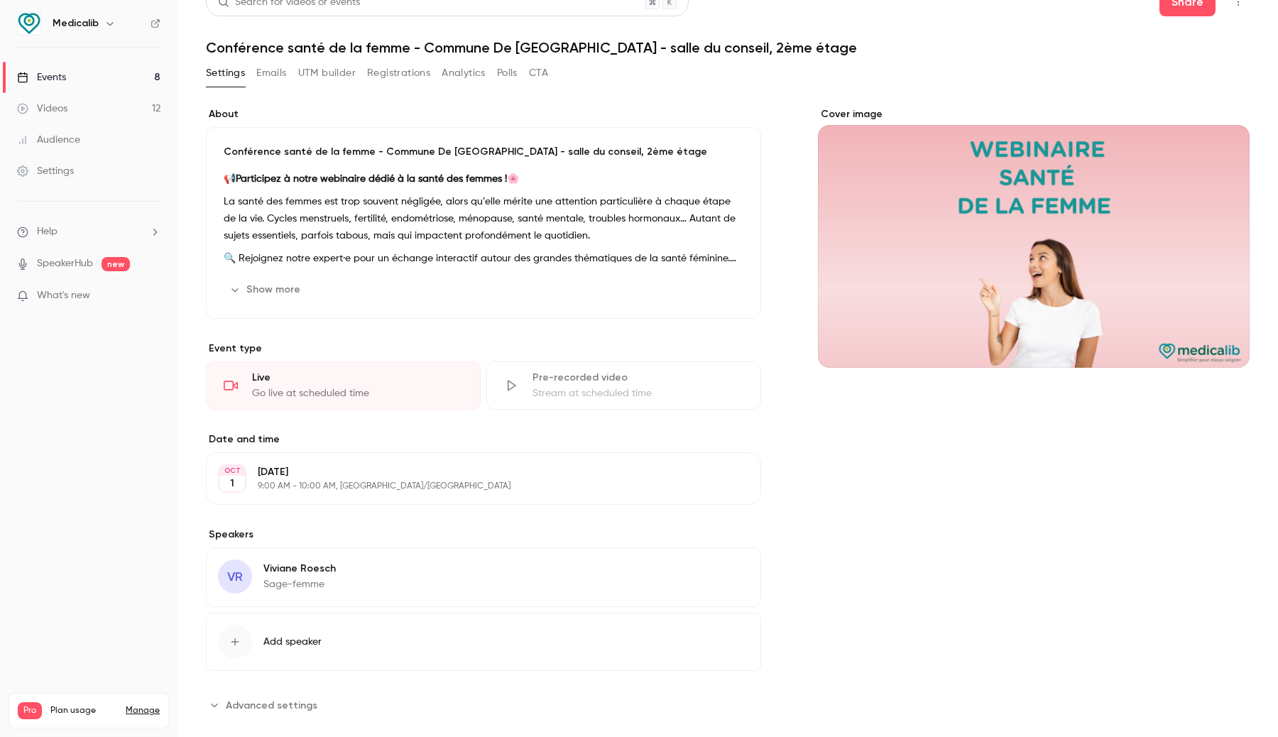
scroll to position [48, 0]
